Goal: Contribute content

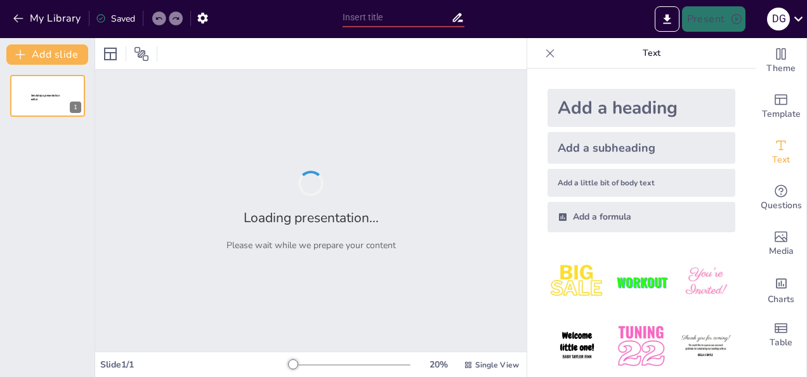
type input "Rolling in Tradition: How to Make the Perfect Quesillo"
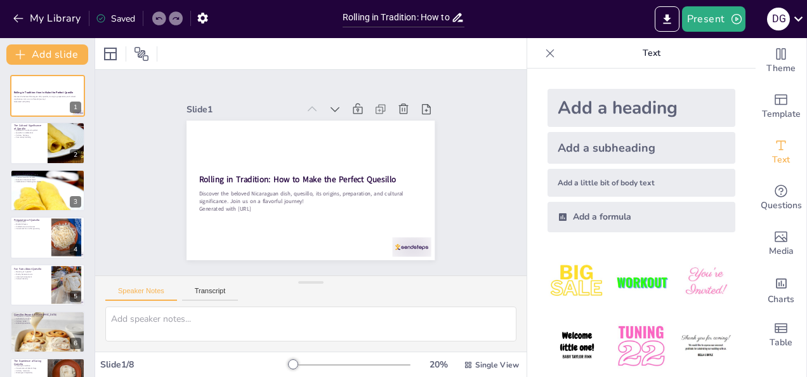
click at [453, 209] on div "Slide 1 Rolling in Tradition: How to Make the Perfect Quesillo Discover the bel…" at bounding box center [310, 173] width 363 height 290
click at [53, 164] on div "Rolling in Tradition: How to Make the Perfect Quesillo Discover the beloved Nic…" at bounding box center [47, 261] width 95 height 373
click at [53, 159] on div at bounding box center [66, 143] width 43 height 43
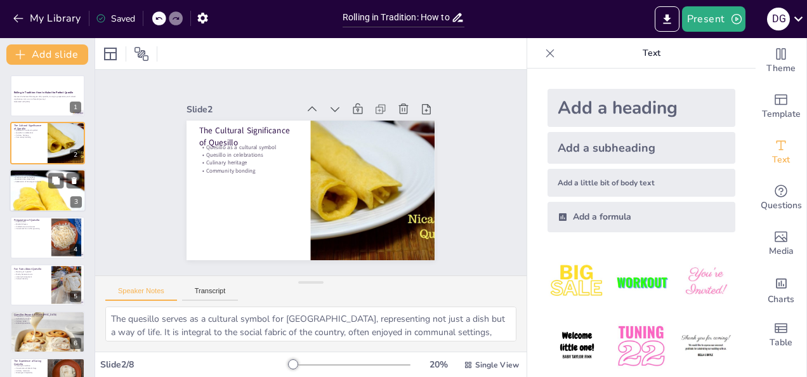
click at [51, 205] on div at bounding box center [48, 190] width 76 height 115
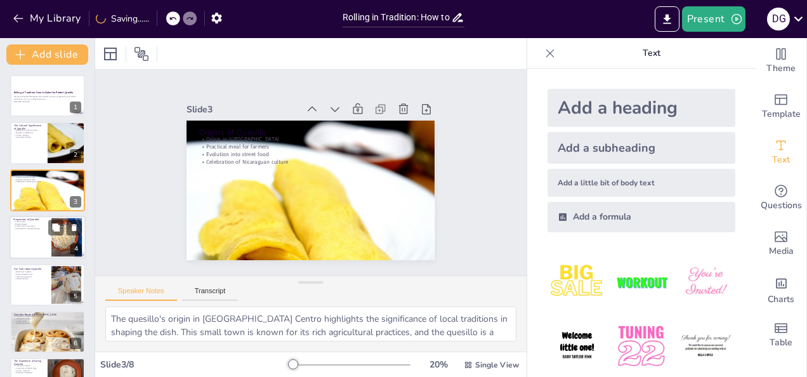
click at [48, 244] on div at bounding box center [48, 237] width 76 height 43
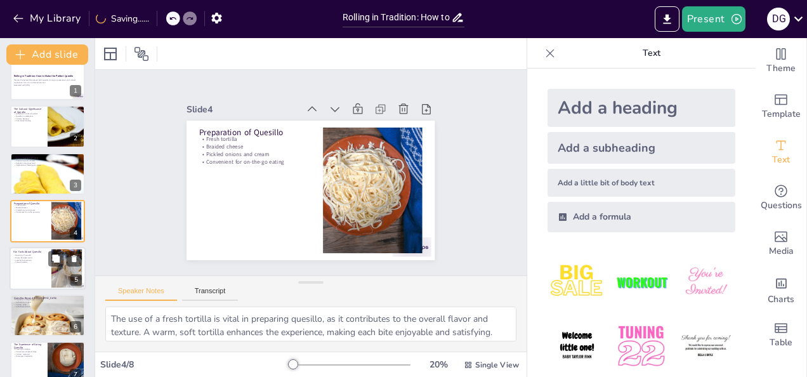
click at [47, 272] on div at bounding box center [48, 268] width 76 height 43
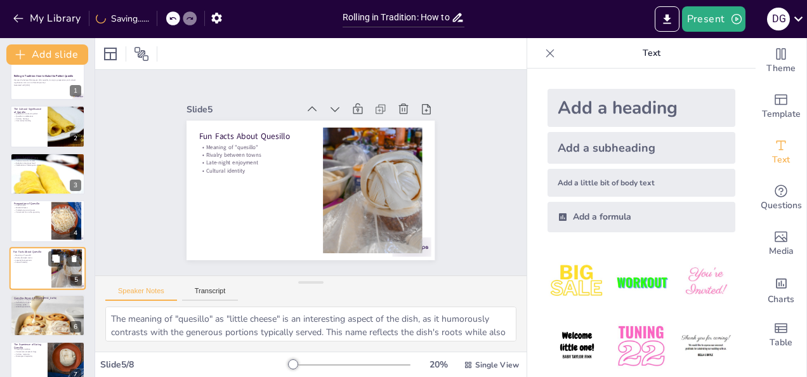
scroll to position [63, 0]
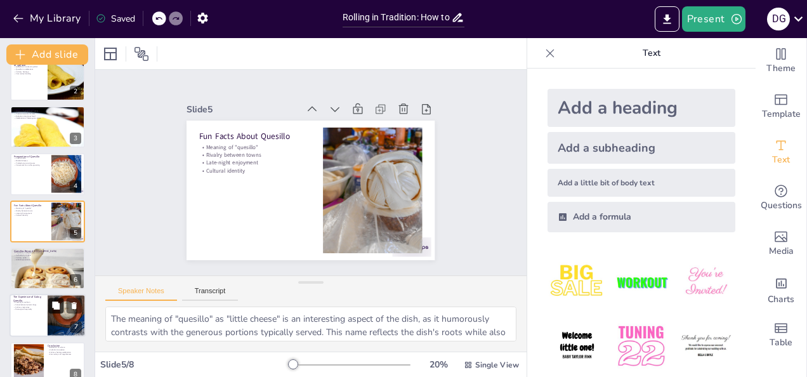
click at [49, 308] on button at bounding box center [55, 305] width 15 height 15
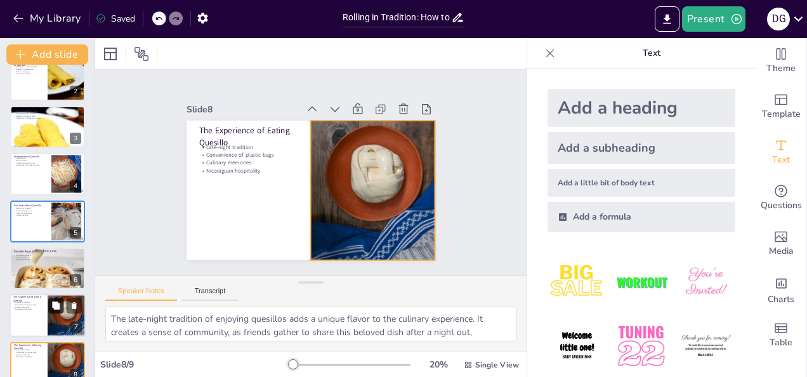
scroll to position [128, 0]
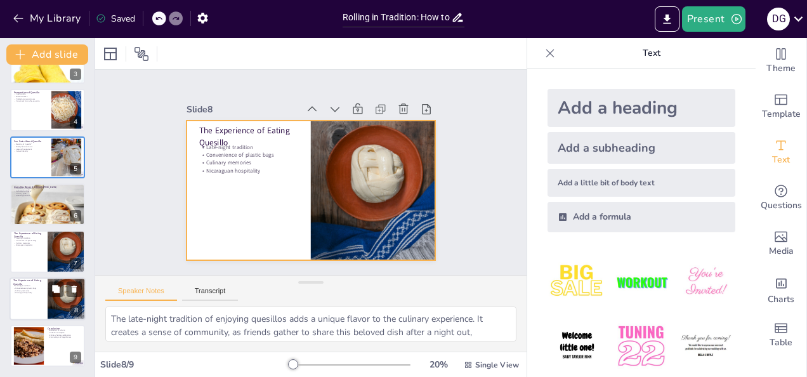
click at [44, 313] on div at bounding box center [48, 298] width 76 height 43
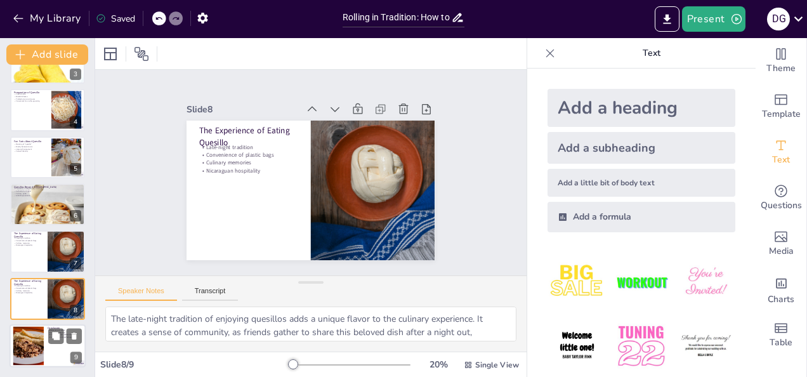
click at [43, 340] on div at bounding box center [28, 346] width 58 height 39
type textarea "The quesillo serves as a reflection of Nicaraguan culture, embodying the values…"
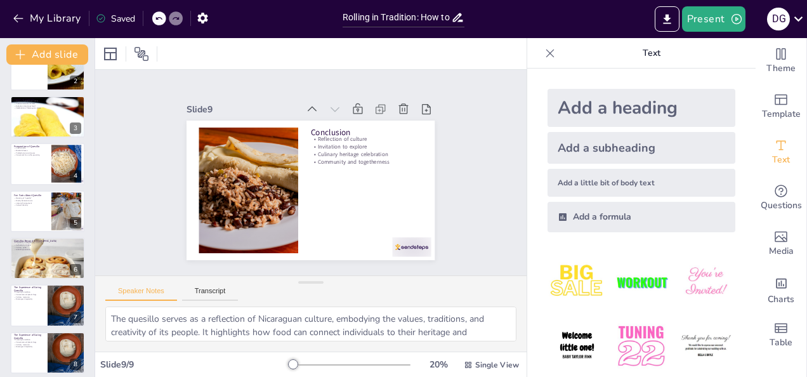
scroll to position [0, 0]
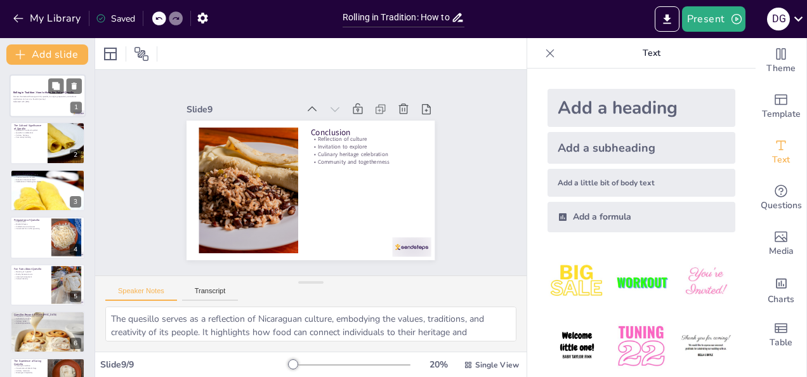
click at [29, 86] on div at bounding box center [48, 95] width 76 height 43
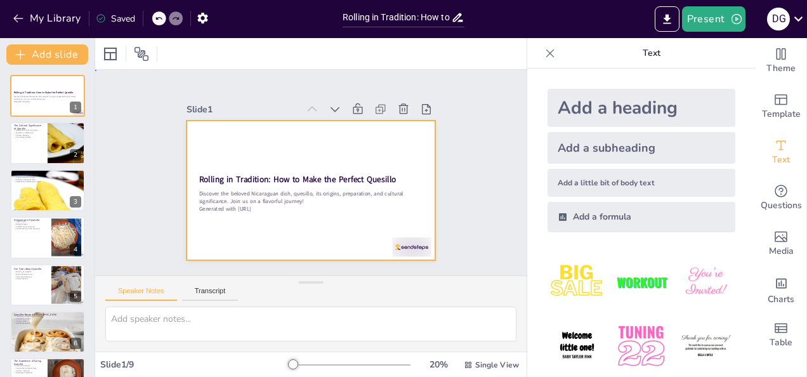
click at [322, 211] on div at bounding box center [308, 190] width 261 height 165
